Goal: Task Accomplishment & Management: Manage account settings

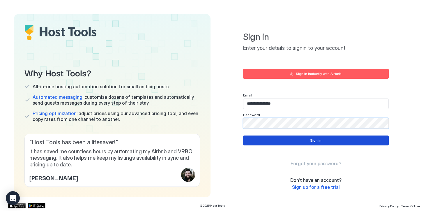
click at [319, 139] on div "Sign in" at bounding box center [315, 140] width 11 height 5
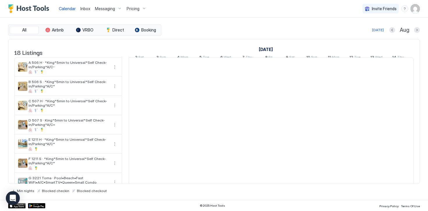
scroll to position [0, 323]
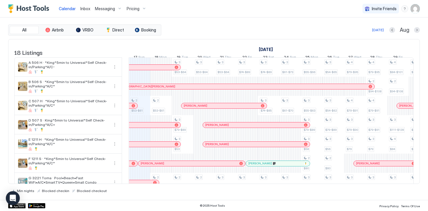
click at [419, 9] on img "User profile" at bounding box center [414, 8] width 9 height 9
click at [369, 33] on span "Settings" at bounding box center [363, 32] width 16 height 5
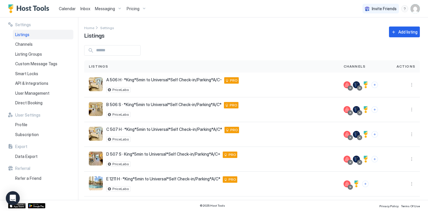
click at [65, 6] on link "Calendar" at bounding box center [67, 9] width 17 height 6
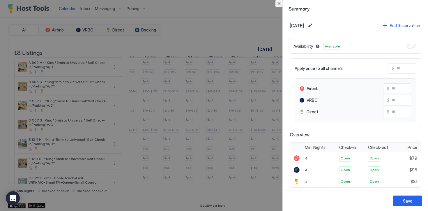
click at [276, 5] on button "Close" at bounding box center [278, 3] width 7 height 7
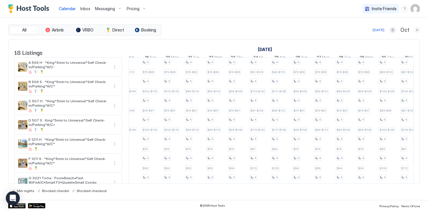
click at [418, 31] on button "Next month" at bounding box center [417, 30] width 6 height 6
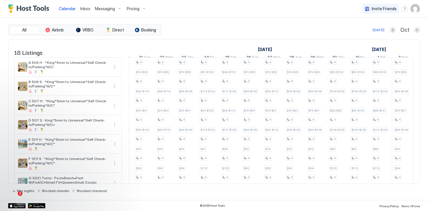
scroll to position [0, 436]
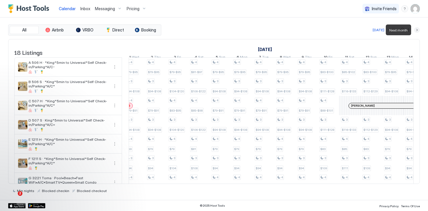
click at [417, 30] on button "Next month" at bounding box center [417, 30] width 6 height 6
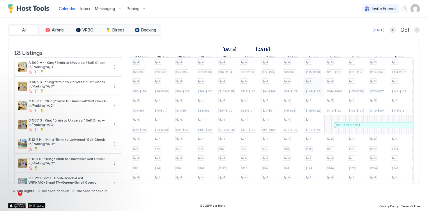
scroll to position [0, 369]
